Goal: Task Accomplishment & Management: Use online tool/utility

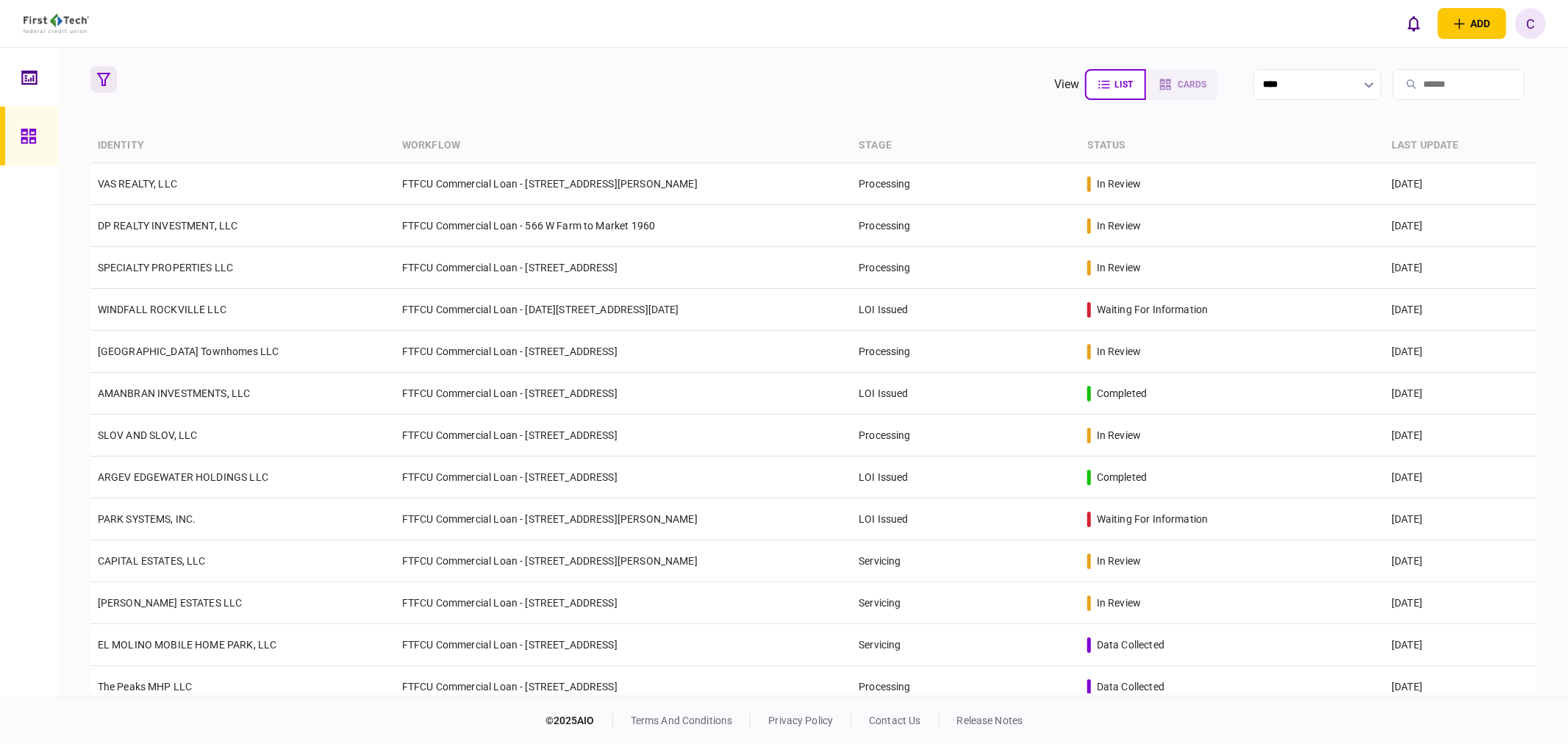
click at [106, 90] on button "button" at bounding box center [104, 79] width 27 height 27
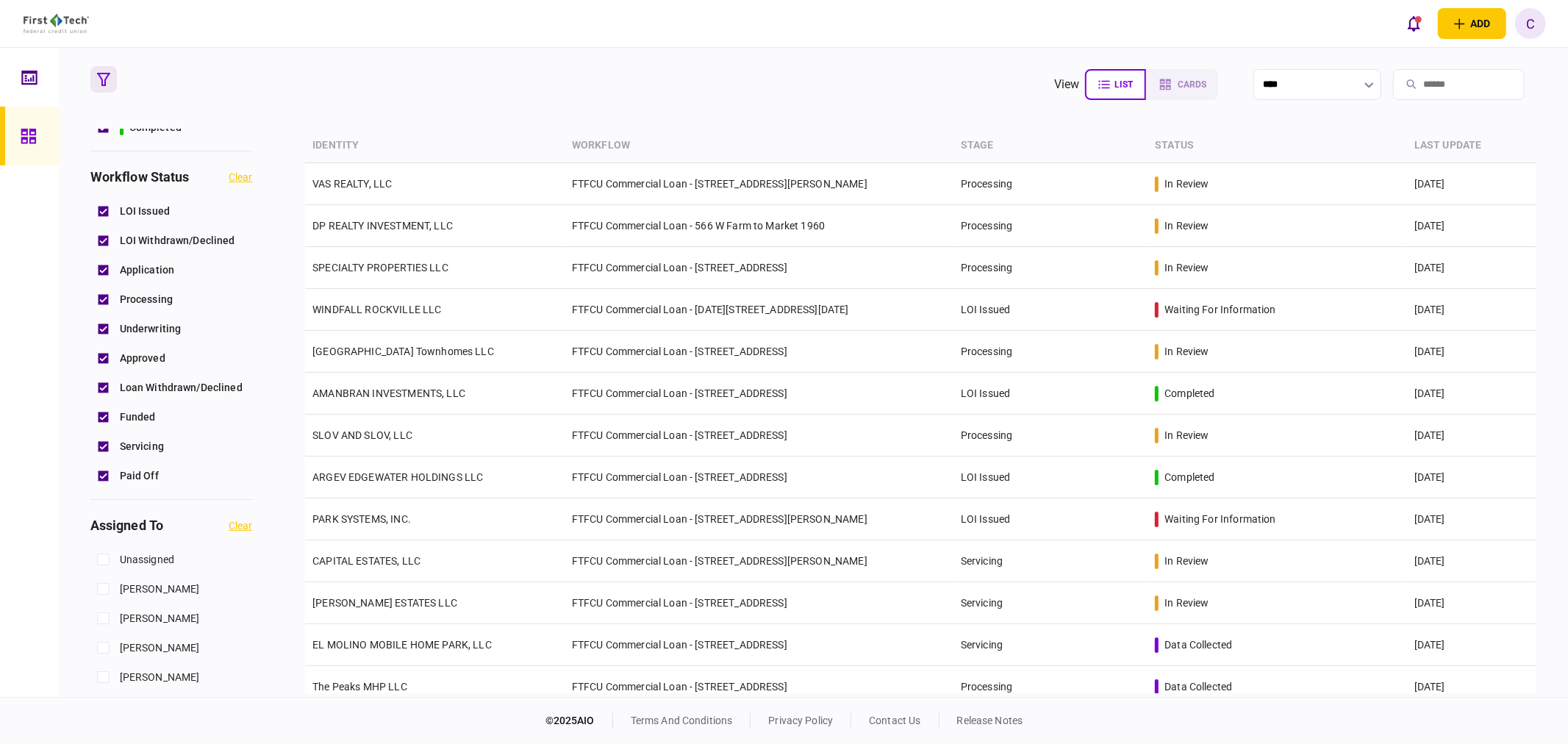
scroll to position [408, 0]
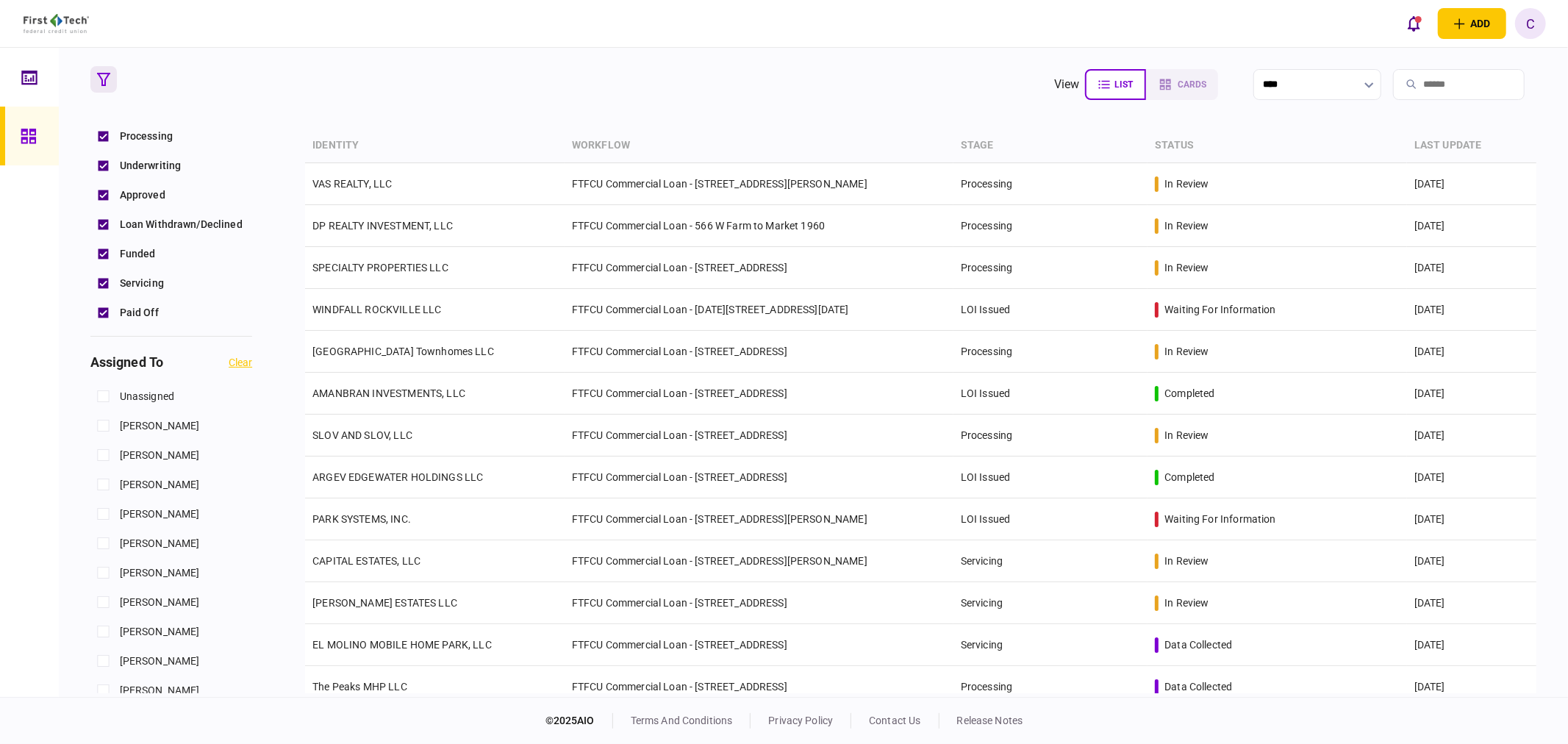
click at [84, 643] on section "view list cards **** Type clear Business Individual documents status clear wait…" at bounding box center [813, 372] width 1509 height 649
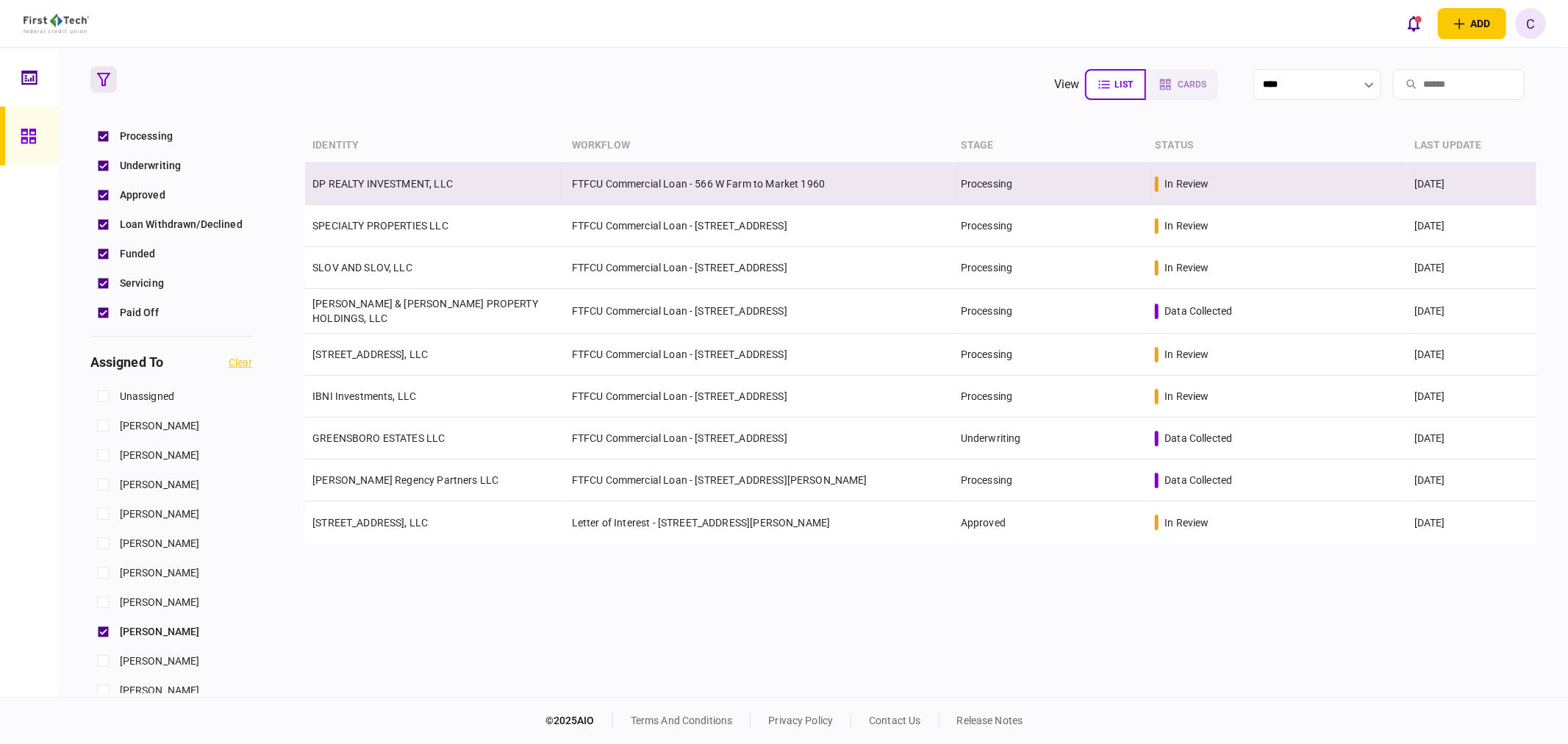
click at [392, 190] on td "DP REALTY INVESTMENT, LLC" at bounding box center [434, 184] width 259 height 42
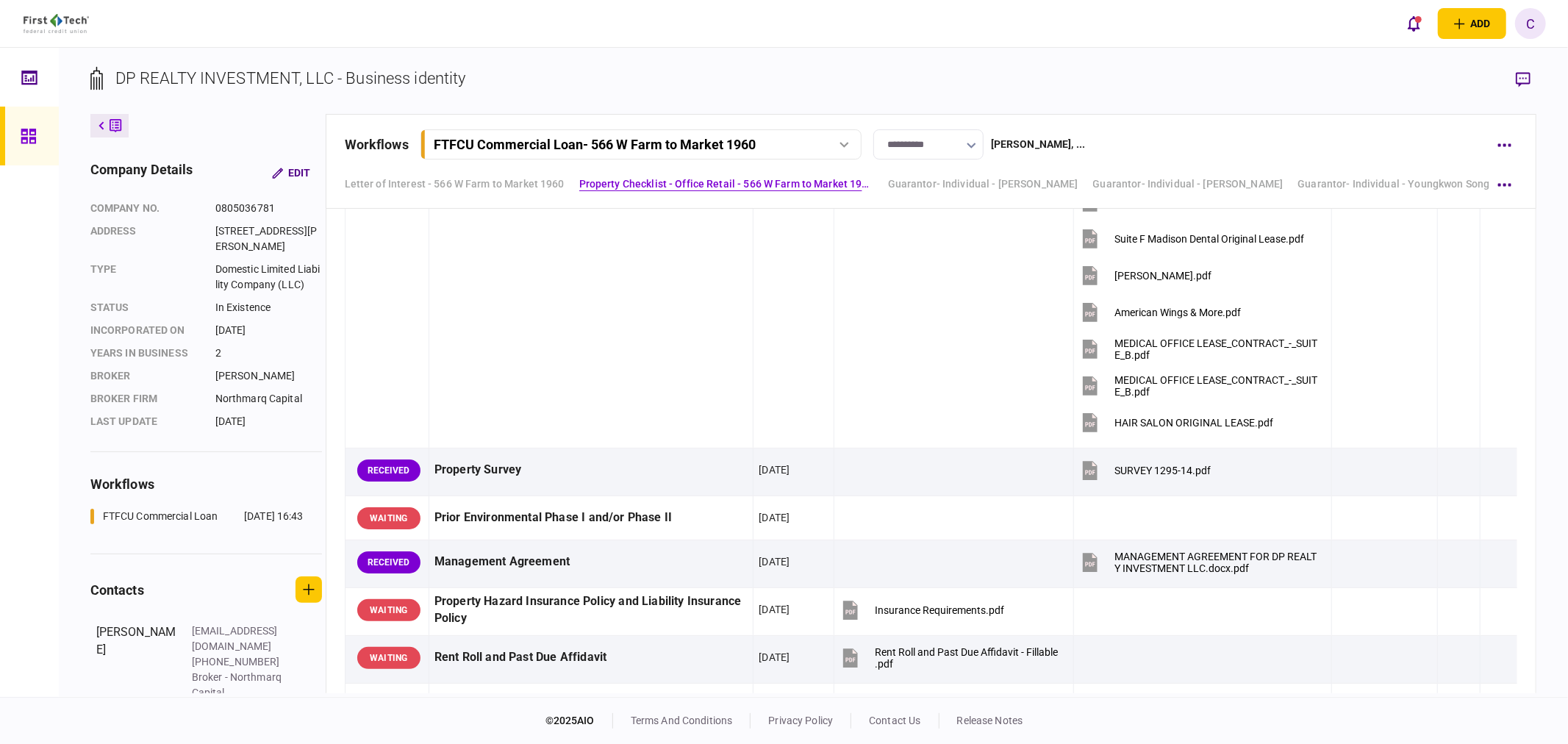
scroll to position [1434, 0]
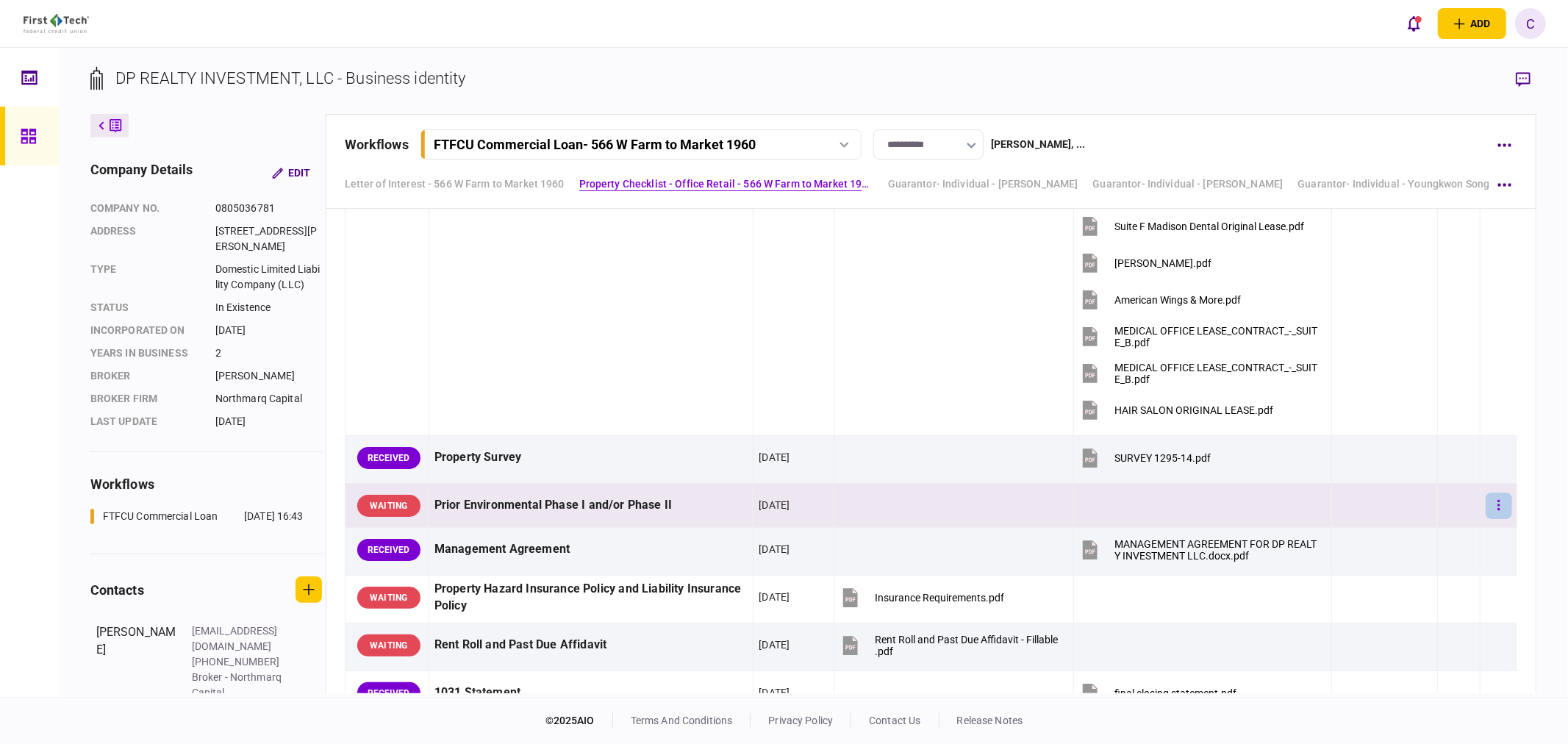
click at [1497, 500] on icon "button" at bounding box center [1498, 505] width 3 height 14
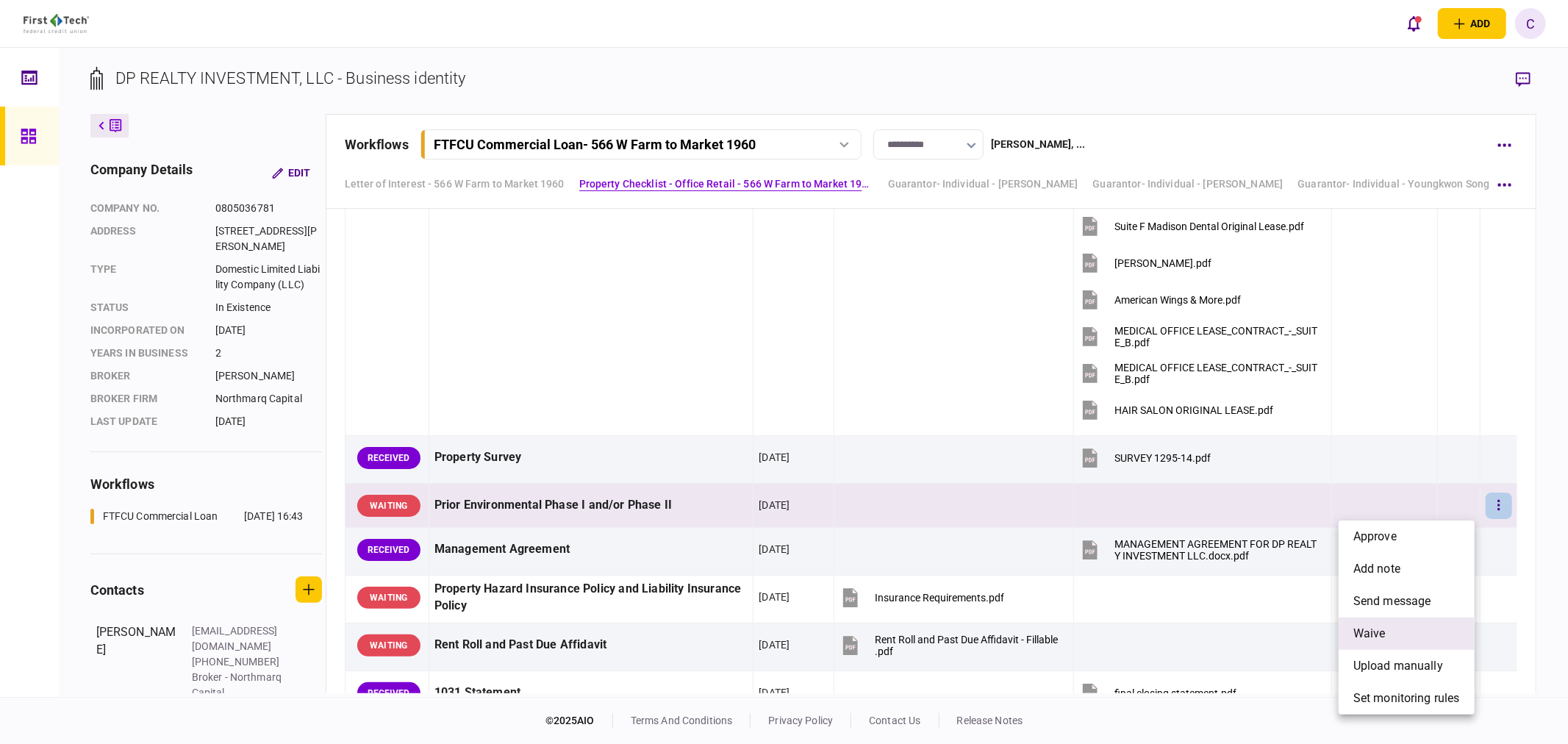
click at [1373, 634] on span "waive" at bounding box center [1369, 633] width 32 height 17
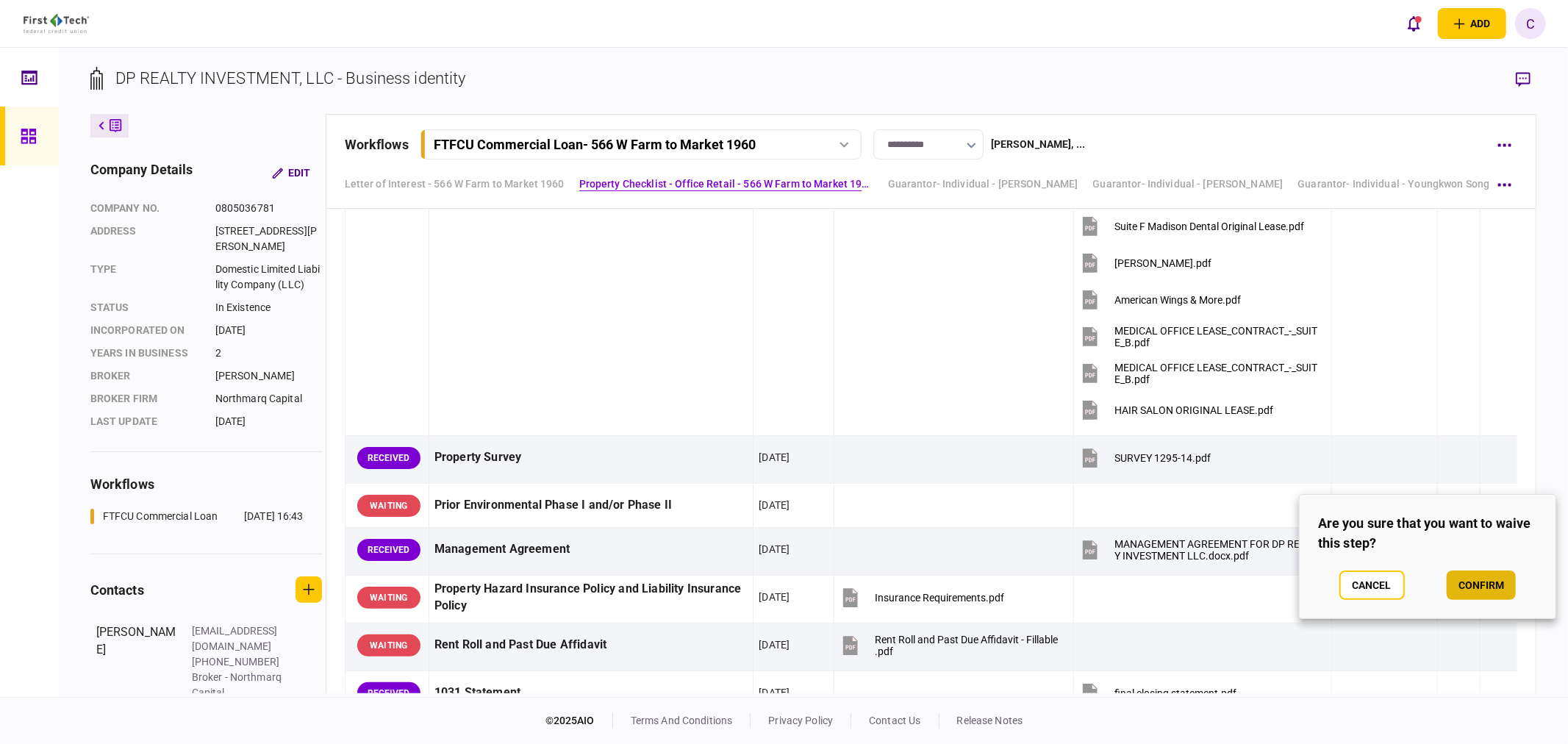
click at [1481, 589] on button "confirm" at bounding box center [1481, 585] width 69 height 29
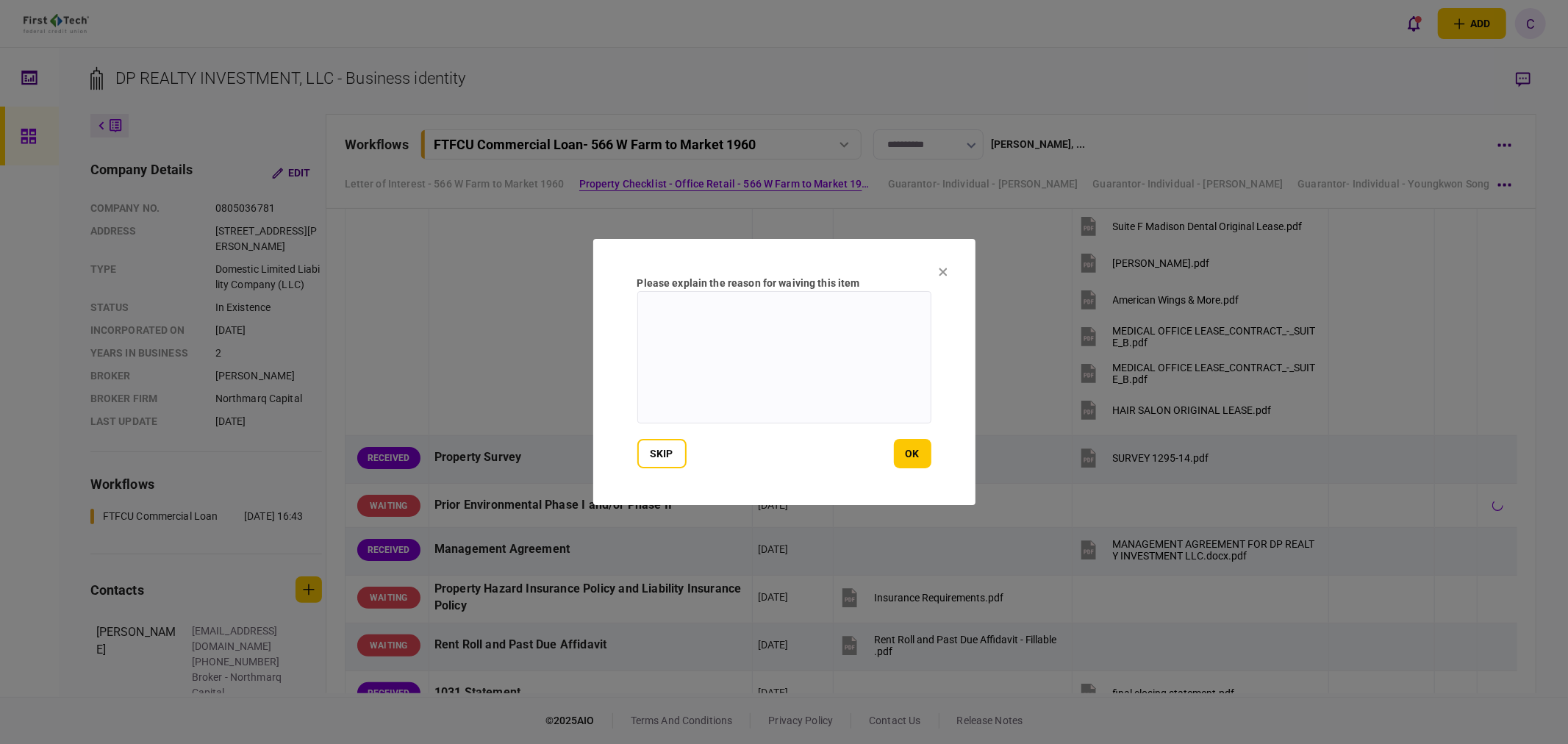
click at [662, 344] on textarea at bounding box center [784, 357] width 294 height 132
type textarea "**********"
click at [922, 448] on button "ok" at bounding box center [912, 454] width 38 height 29
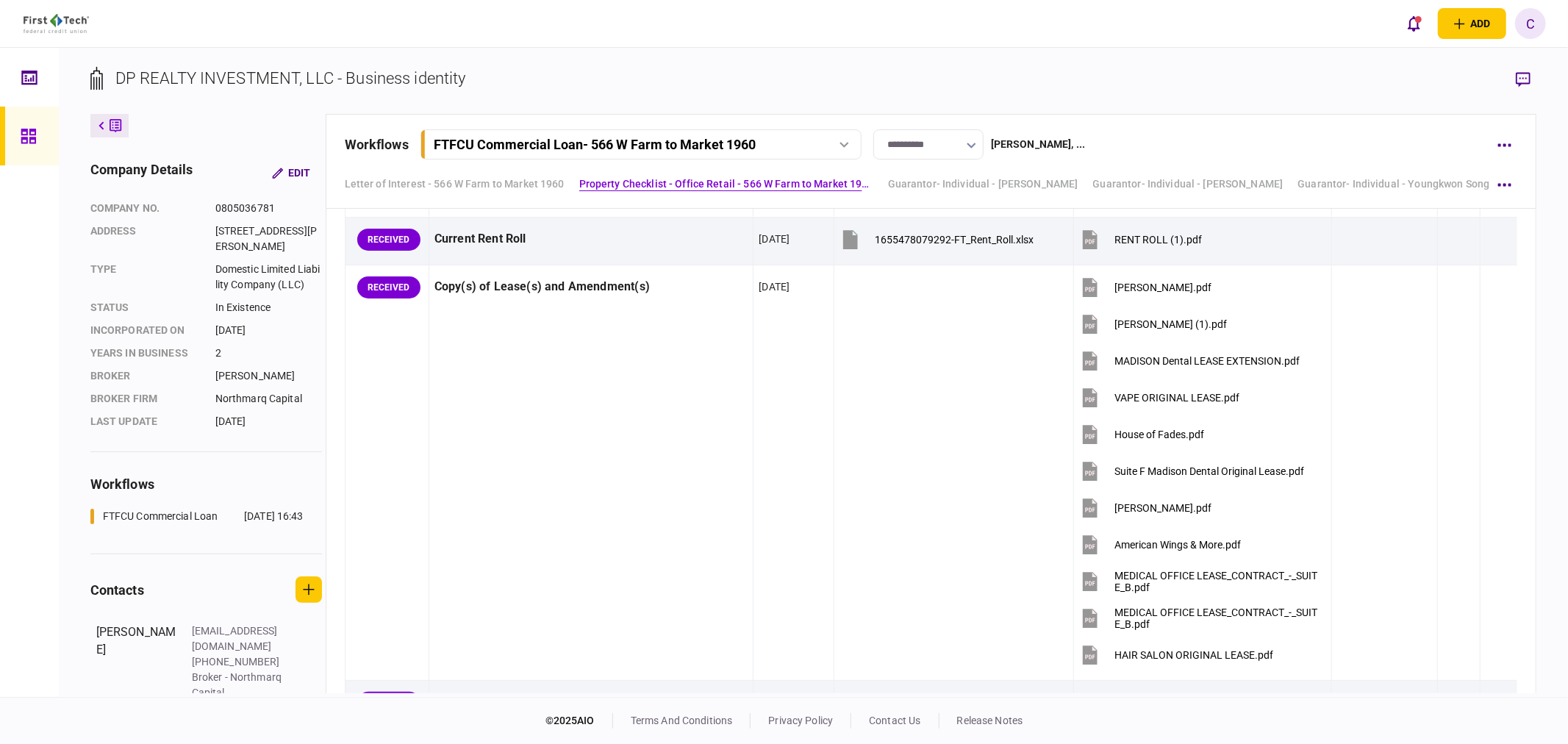
scroll to position [1188, 0]
click at [27, 140] on icon at bounding box center [28, 137] width 16 height 16
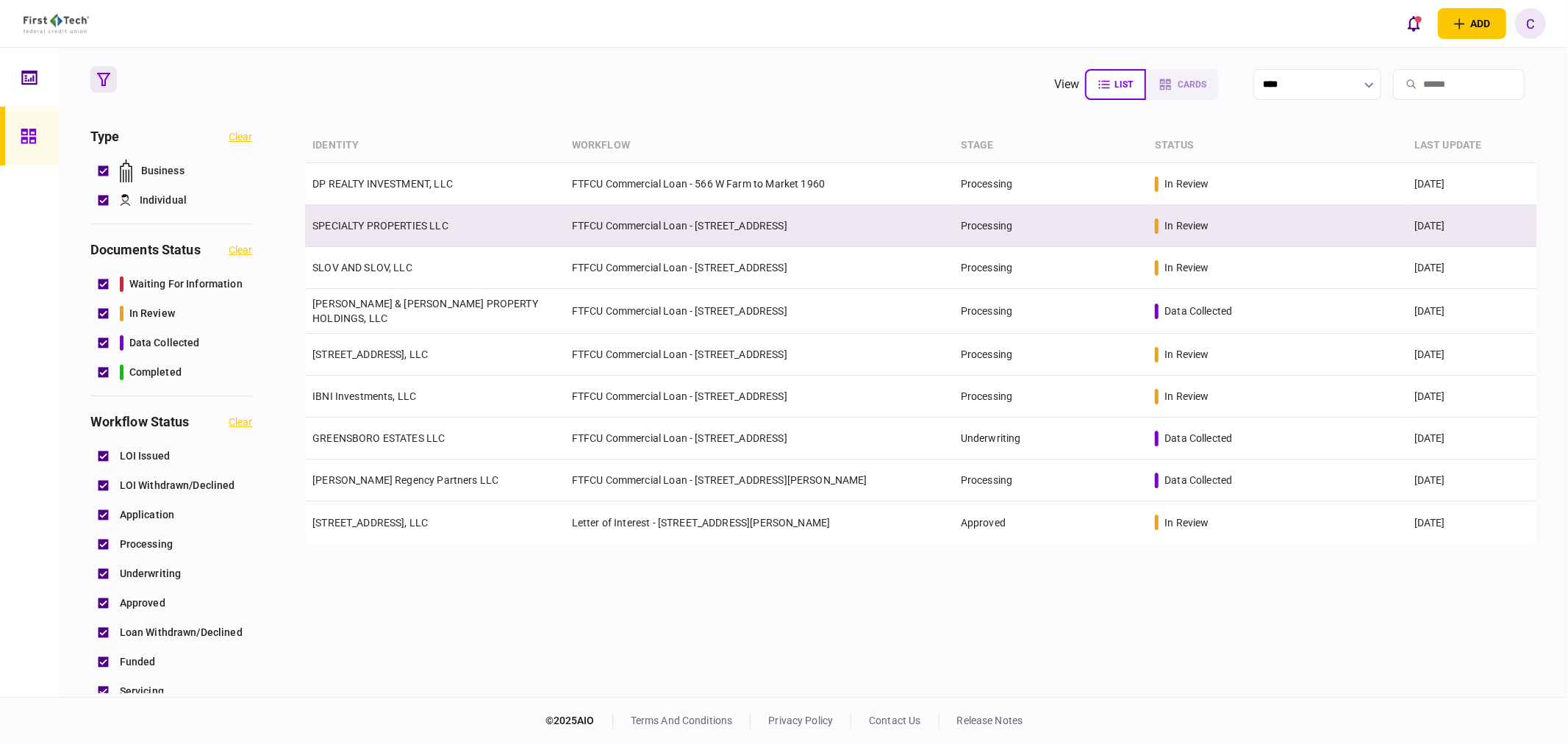
click at [381, 220] on link "SPECIALTY PROPERTIES LLC" at bounding box center [380, 225] width 136 height 12
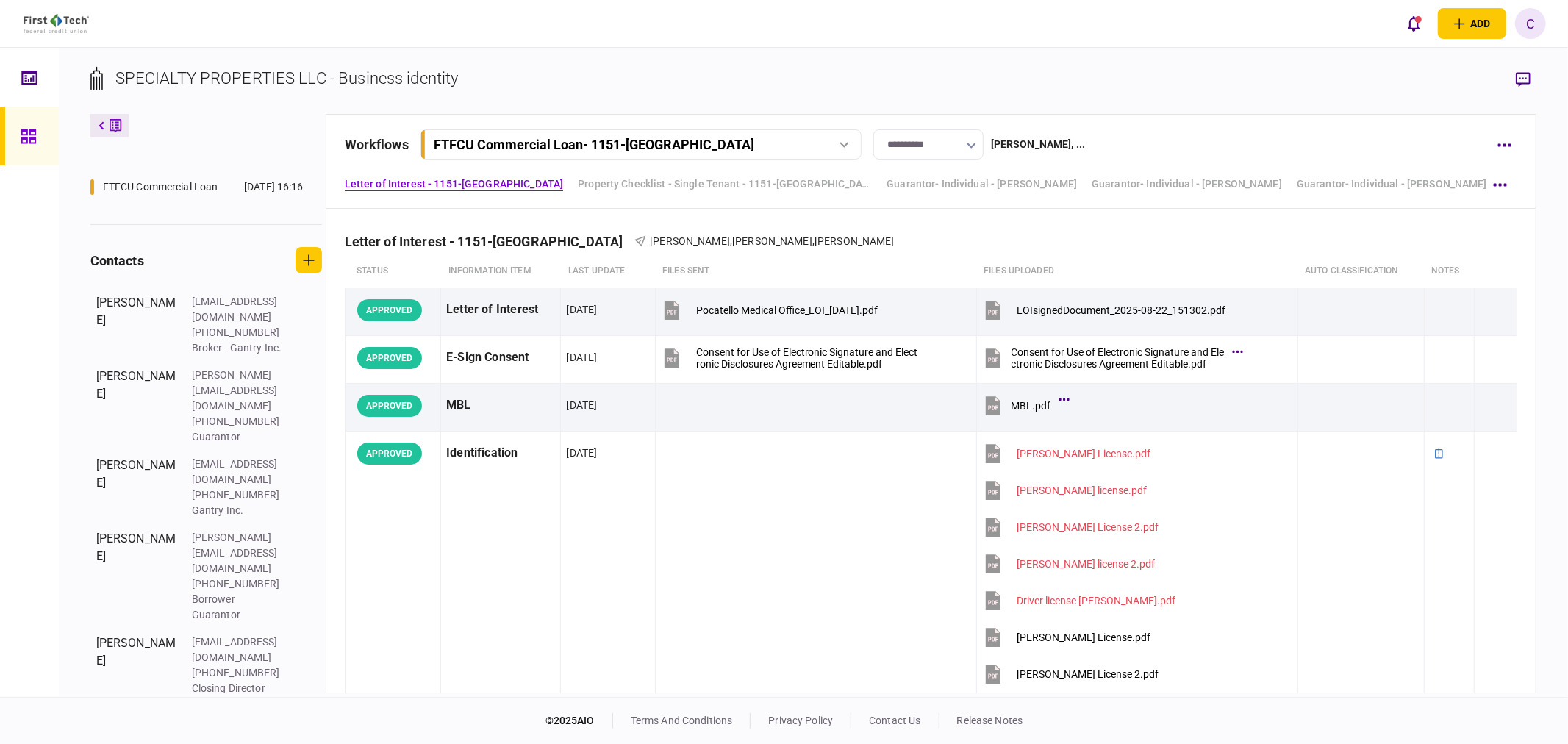
scroll to position [338, 0]
